Goal: Transaction & Acquisition: Purchase product/service

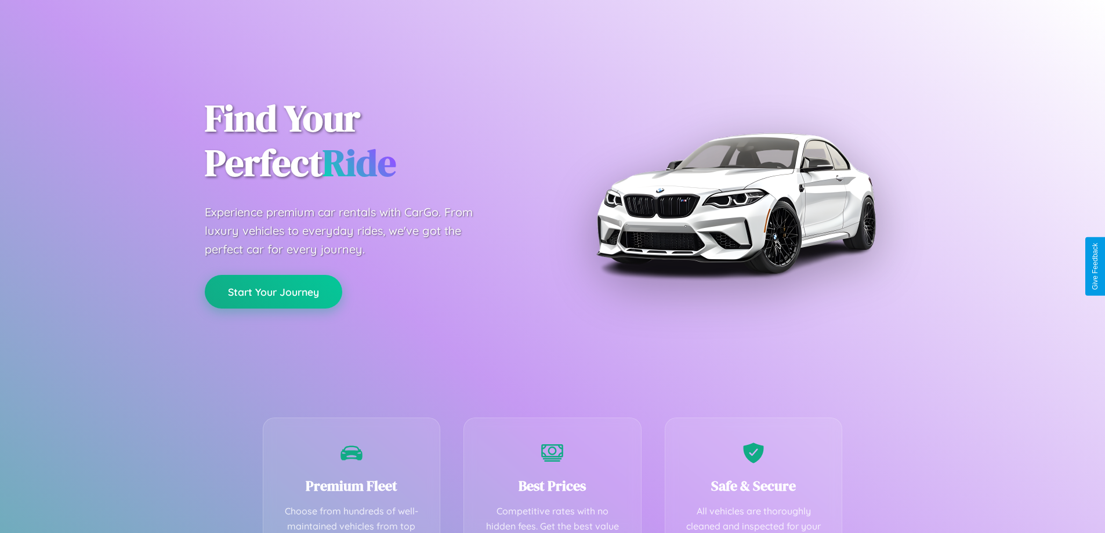
click at [273, 292] on button "Start Your Journey" at bounding box center [273, 292] width 137 height 34
click at [273, 291] on button "Start Your Journey" at bounding box center [273, 292] width 137 height 34
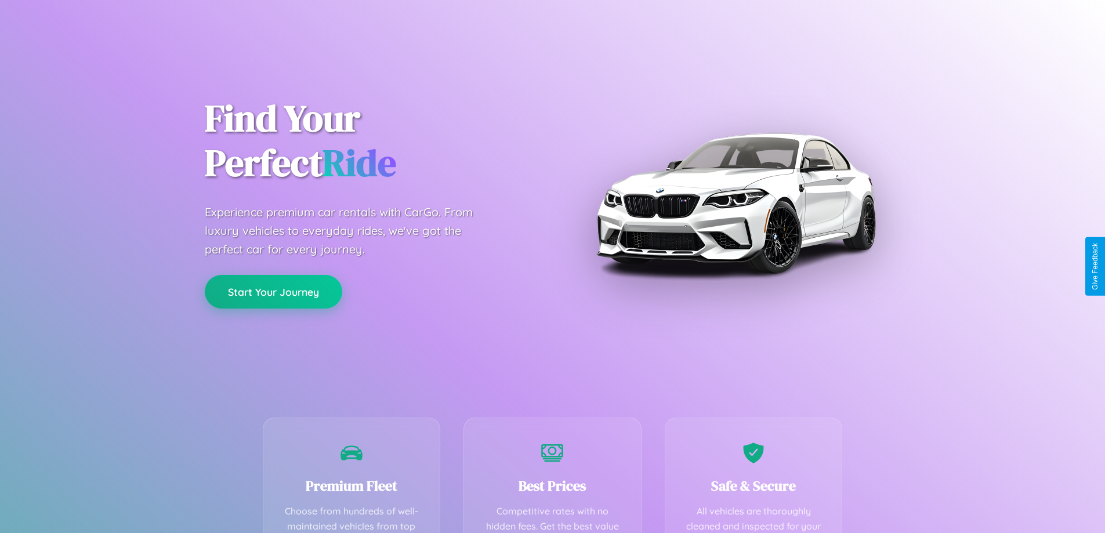
click at [273, 291] on button "Start Your Journey" at bounding box center [273, 292] width 137 height 34
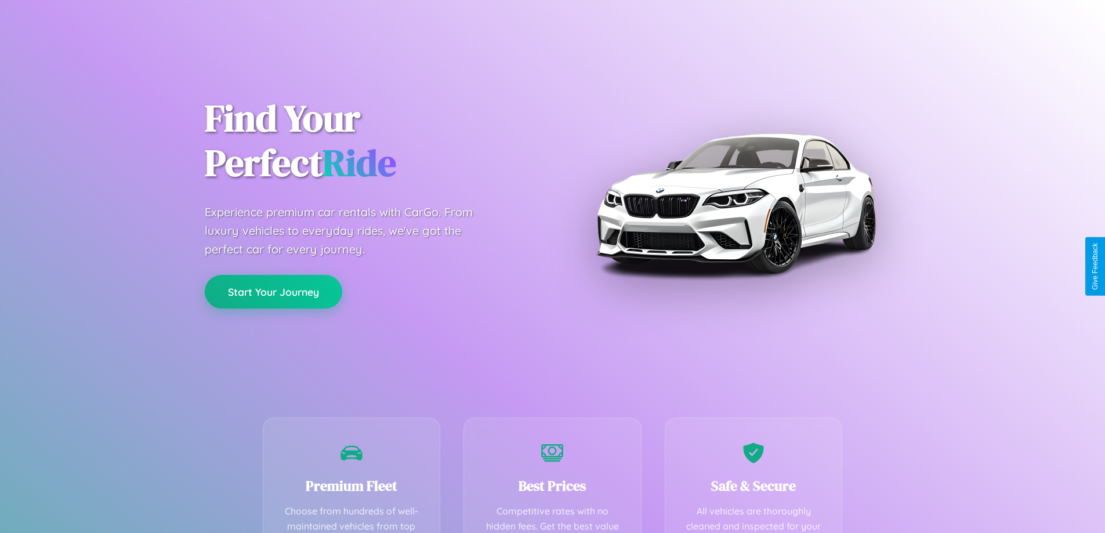
click at [273, 291] on button "Start Your Journey" at bounding box center [273, 292] width 137 height 34
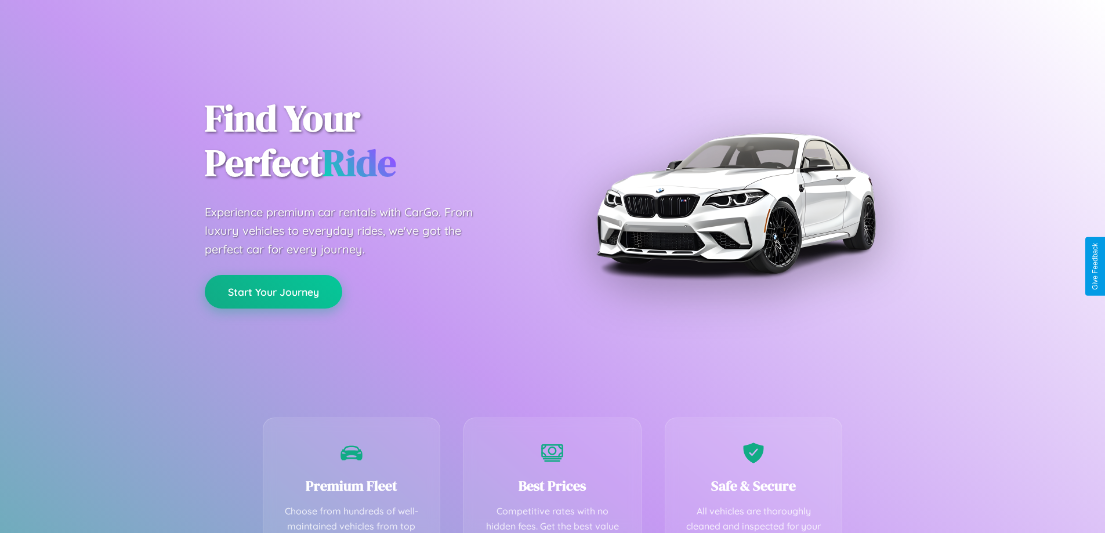
click at [273, 291] on button "Start Your Journey" at bounding box center [273, 292] width 137 height 34
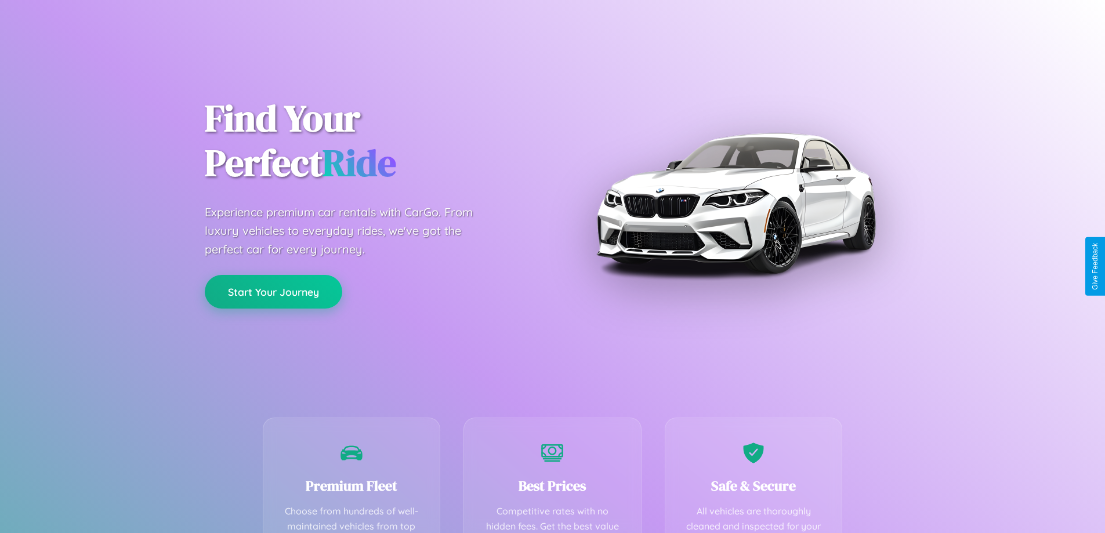
click at [273, 291] on button "Start Your Journey" at bounding box center [273, 292] width 137 height 34
